Goal: Navigation & Orientation: Understand site structure

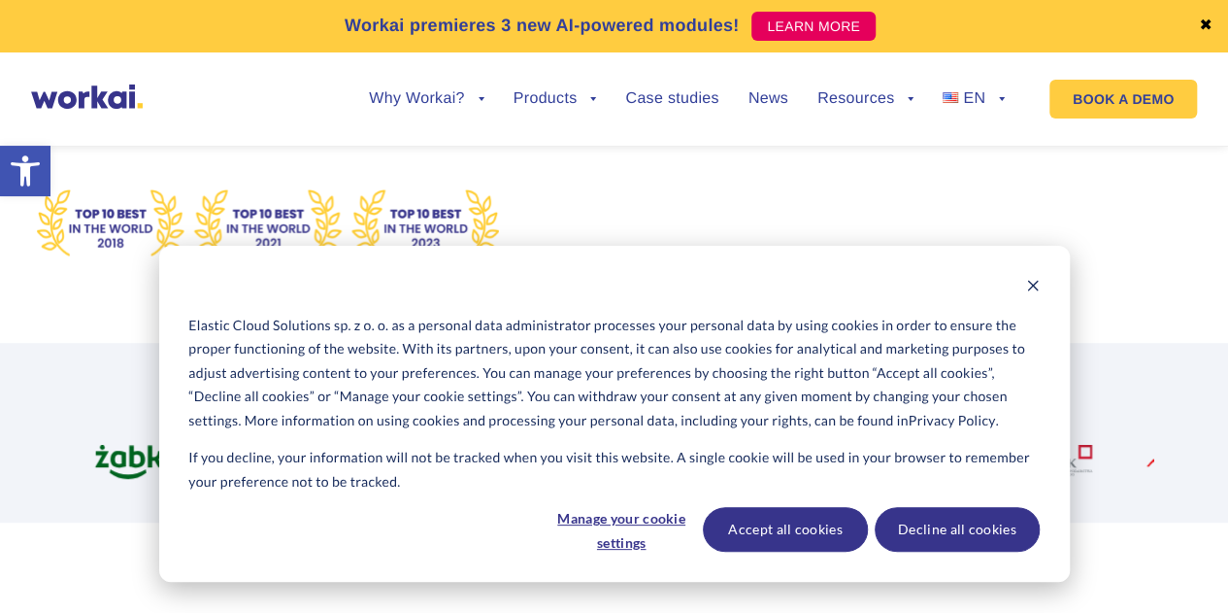
scroll to position [384, 0]
click at [1038, 282] on icon "Dismiss cookie banner" at bounding box center [1033, 286] width 14 height 14
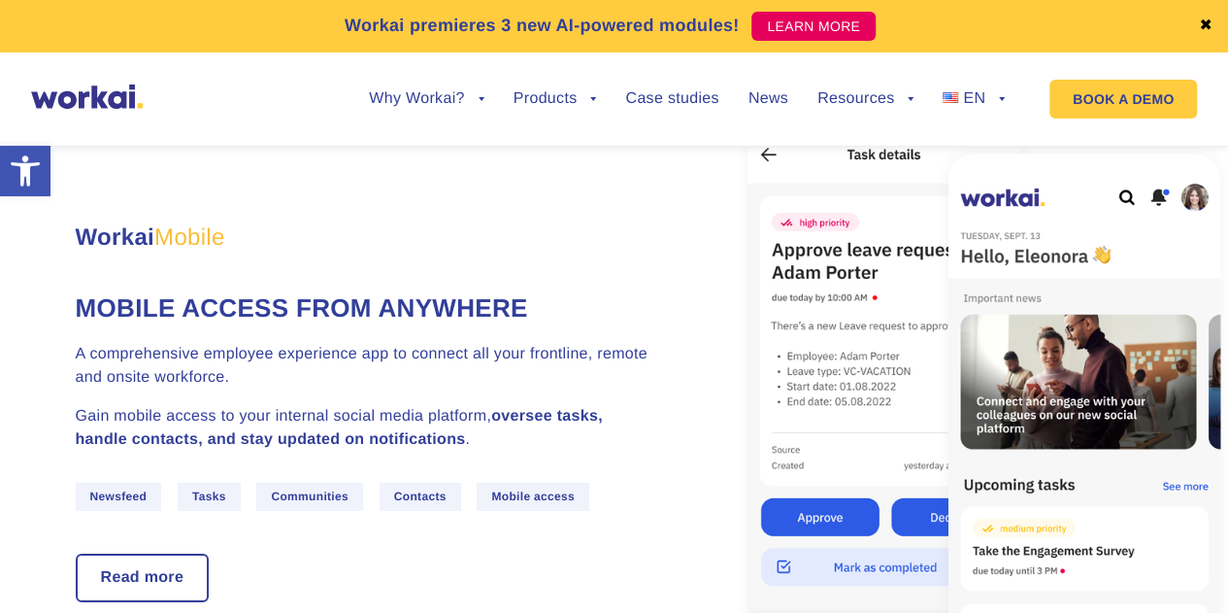
scroll to position [3278, 0]
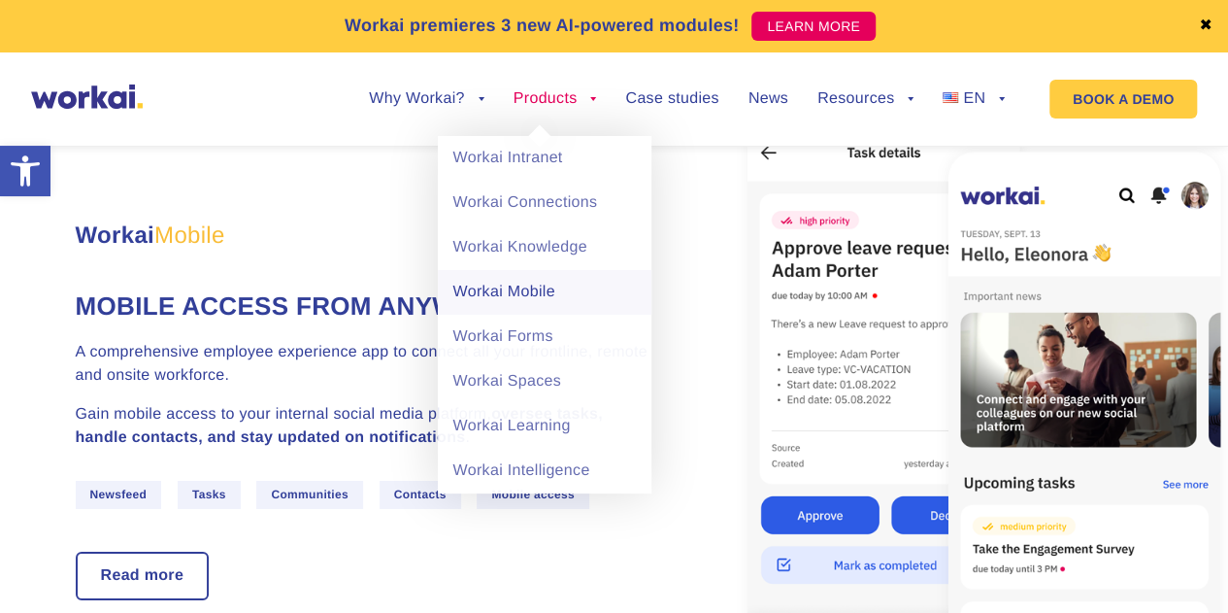
click at [511, 297] on link "Workai Mobile" at bounding box center [545, 292] width 214 height 45
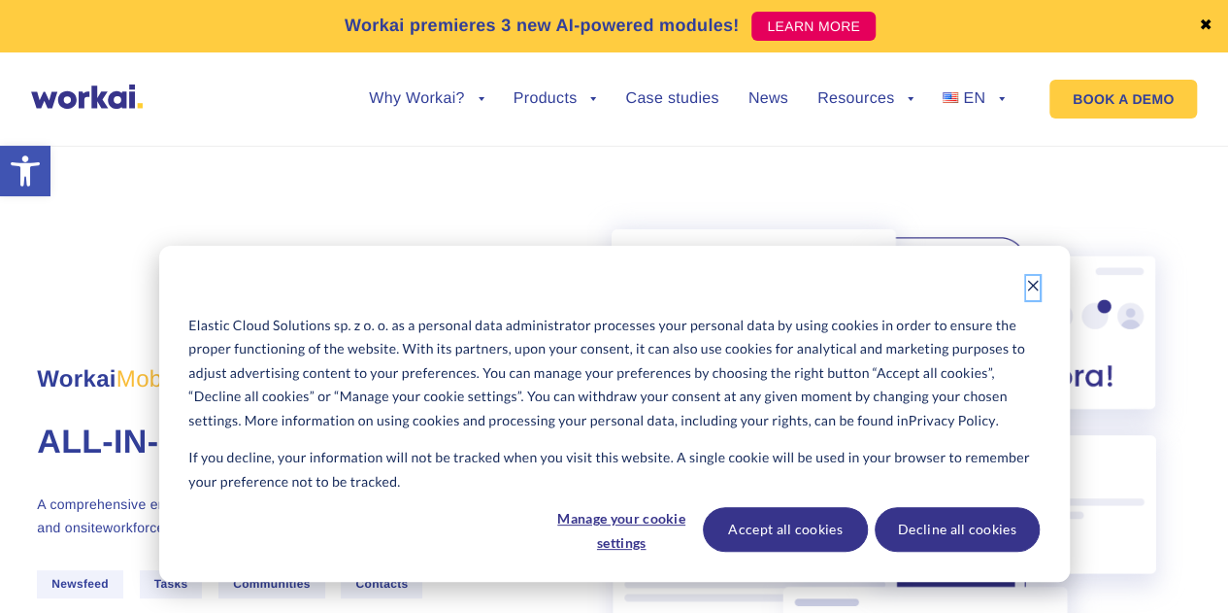
click at [1030, 280] on icon "Dismiss cookie banner" at bounding box center [1033, 286] width 14 height 14
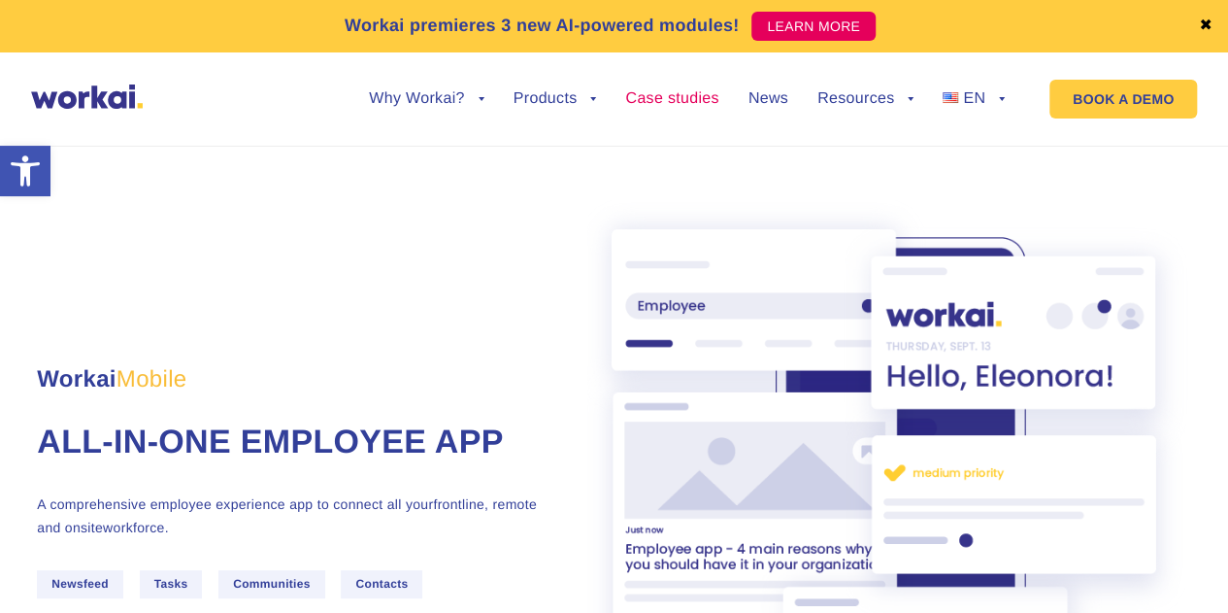
click at [696, 94] on link "Case studies" at bounding box center [671, 99] width 93 height 16
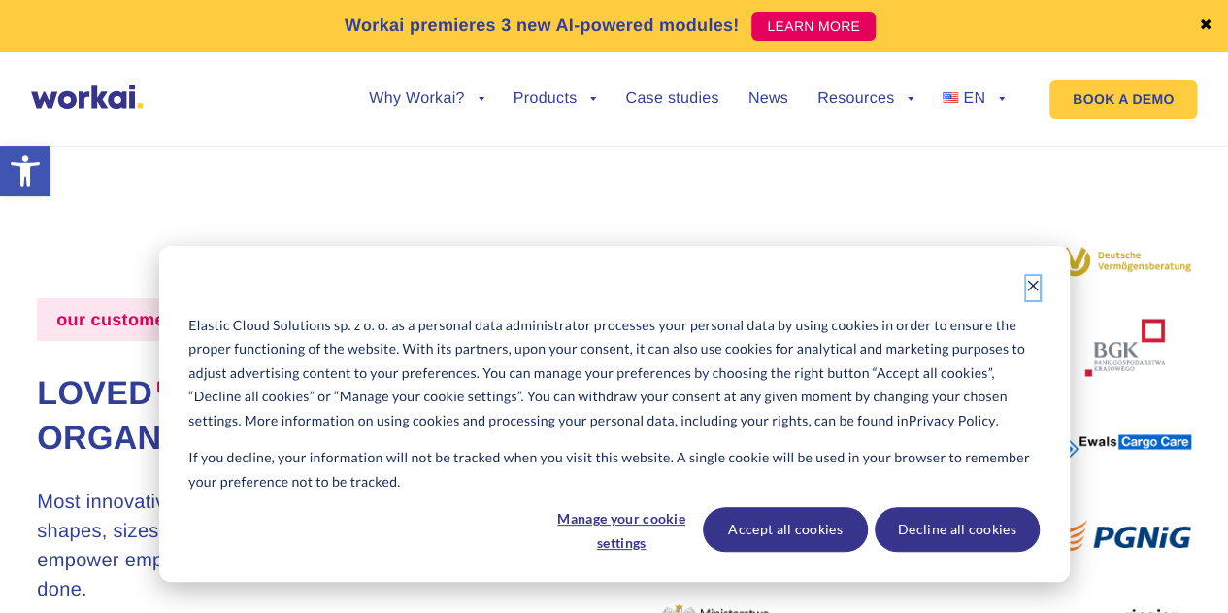
click at [1036, 292] on icon "Dismiss cookie banner" at bounding box center [1033, 286] width 14 height 14
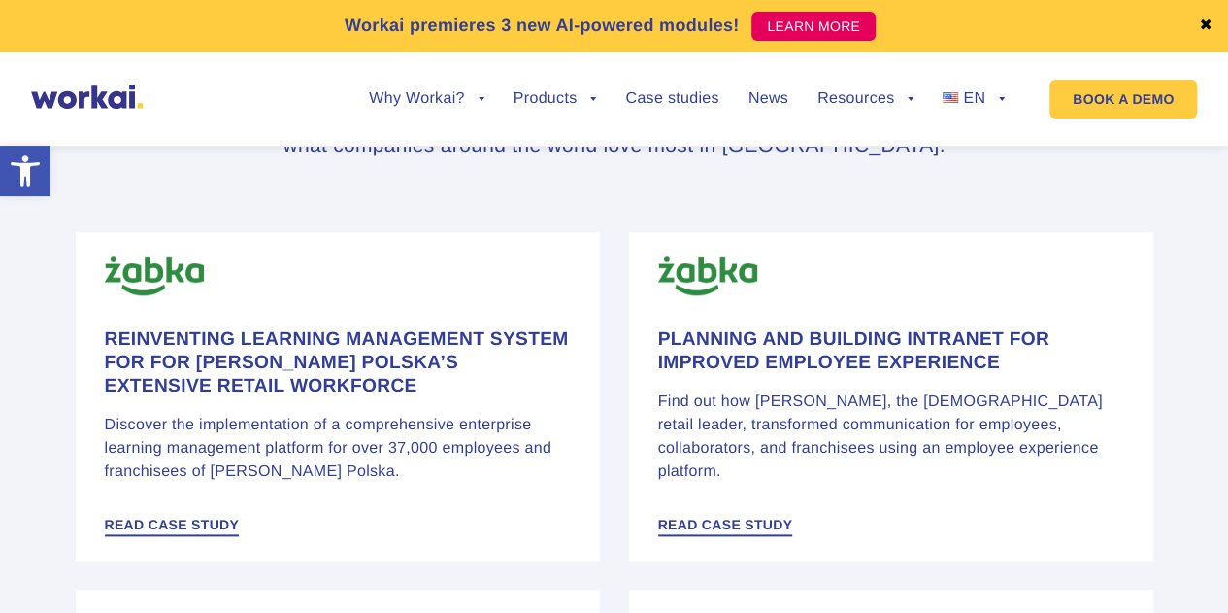
scroll to position [1023, 0]
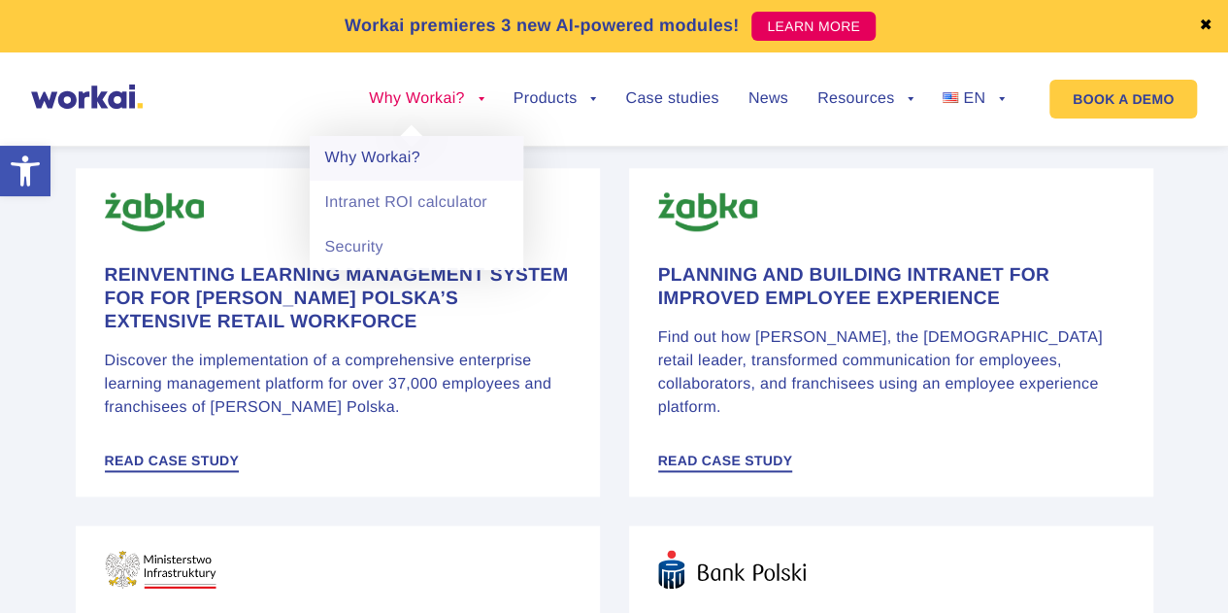
click at [377, 156] on link "Why Workai?" at bounding box center [417, 158] width 214 height 45
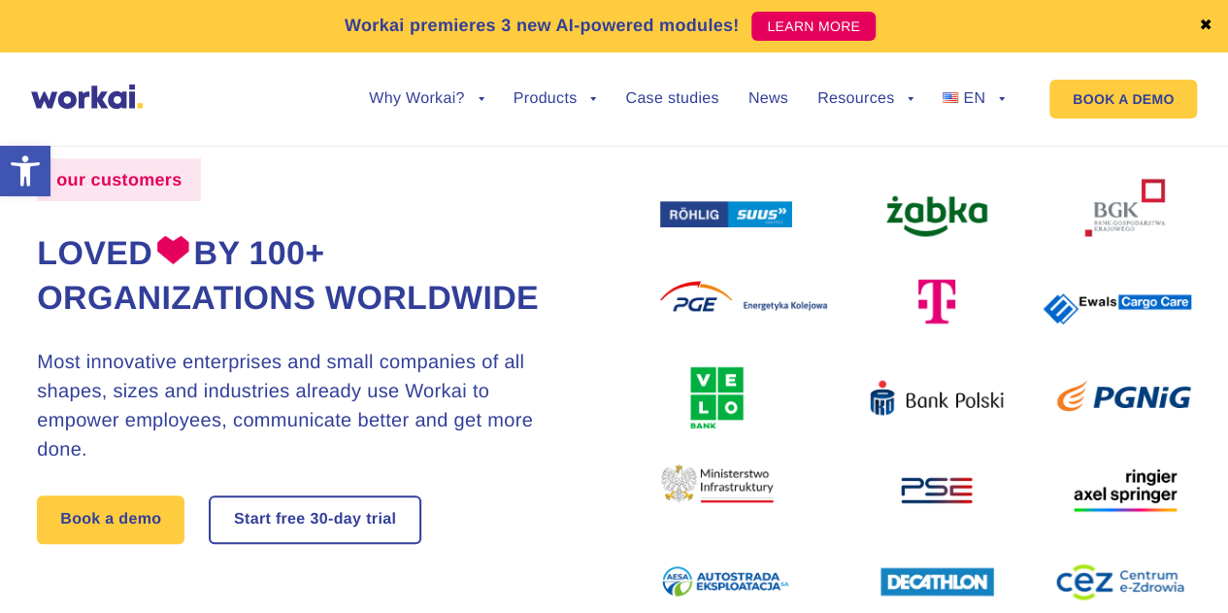
scroll to position [0, 0]
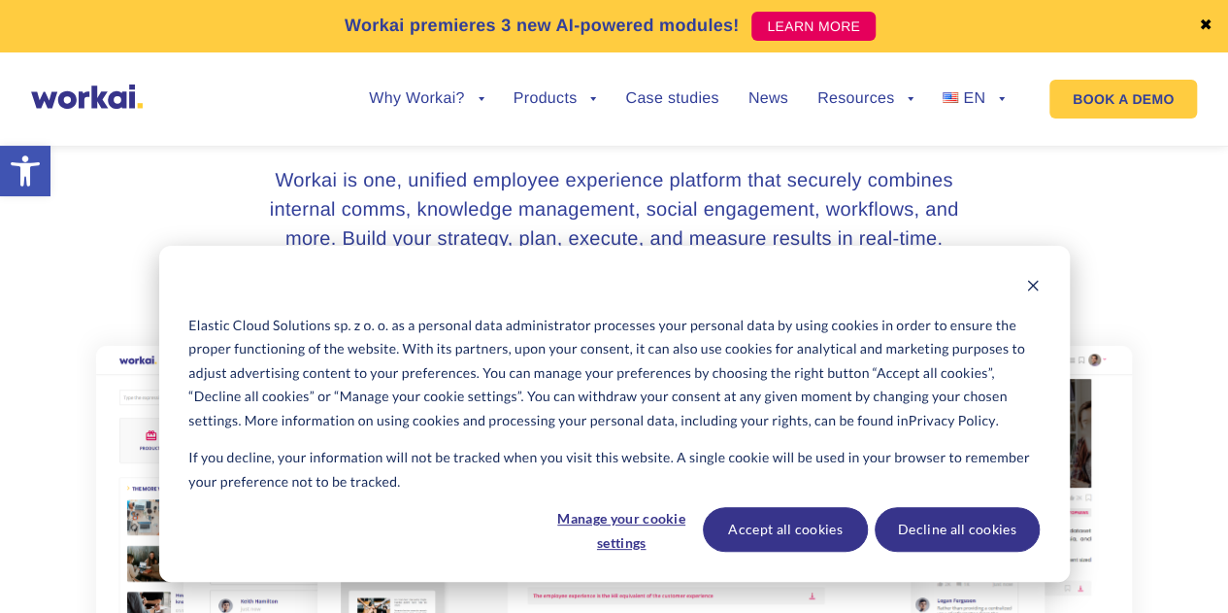
scroll to position [216, 0]
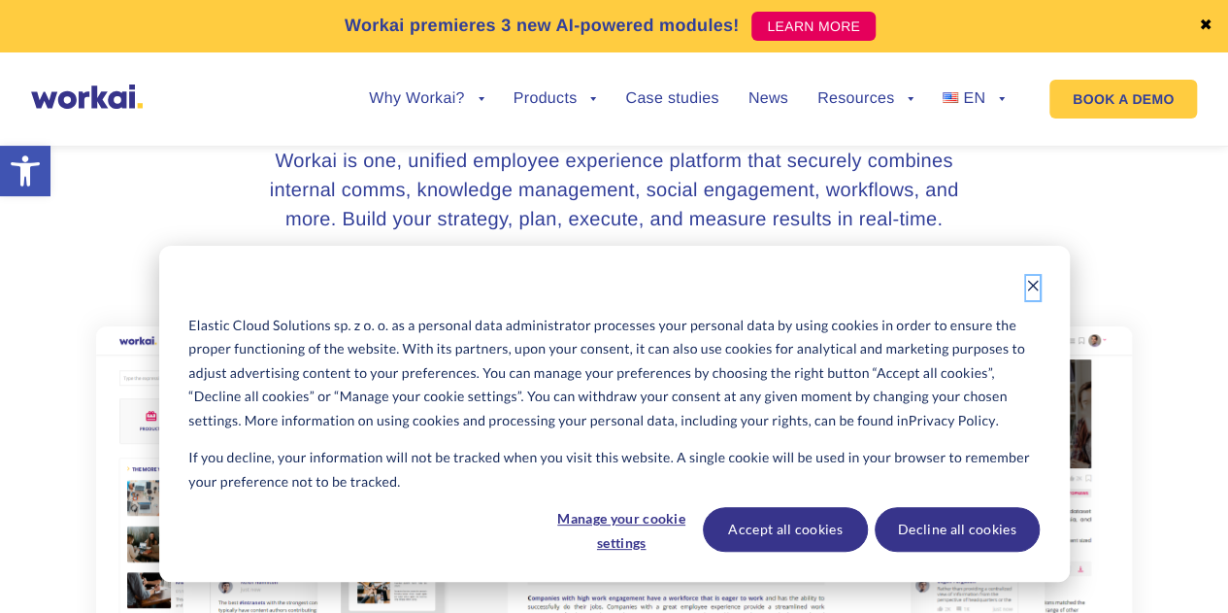
click at [1033, 285] on icon "Dismiss cookie banner" at bounding box center [1032, 286] width 11 height 11
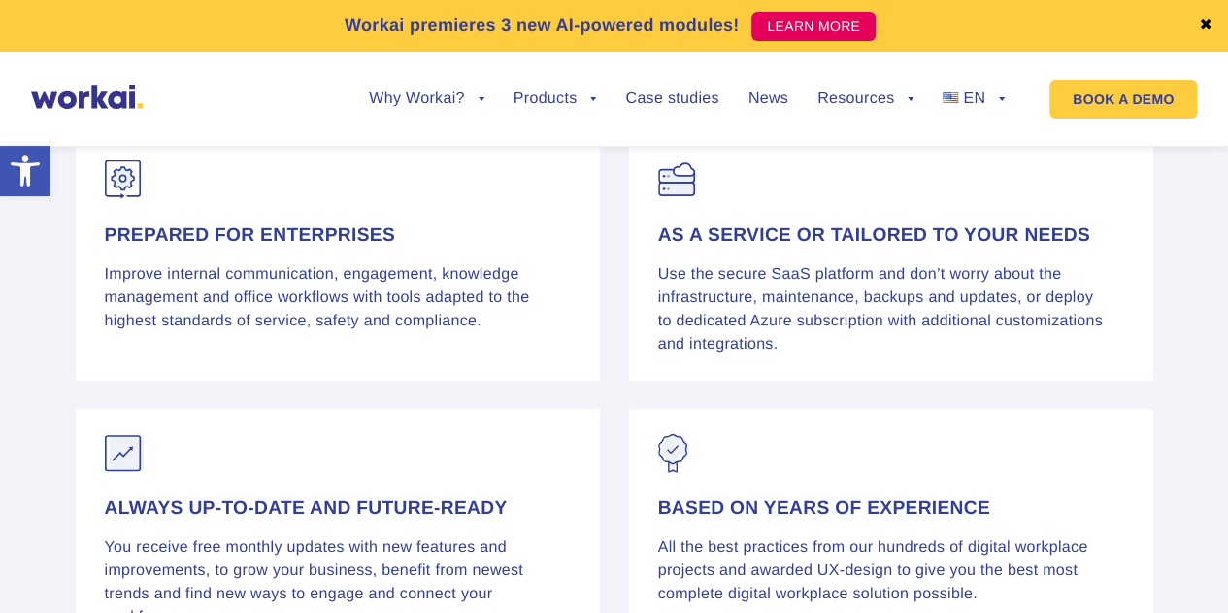
scroll to position [2333, 0]
